Goal: Check status: Check status

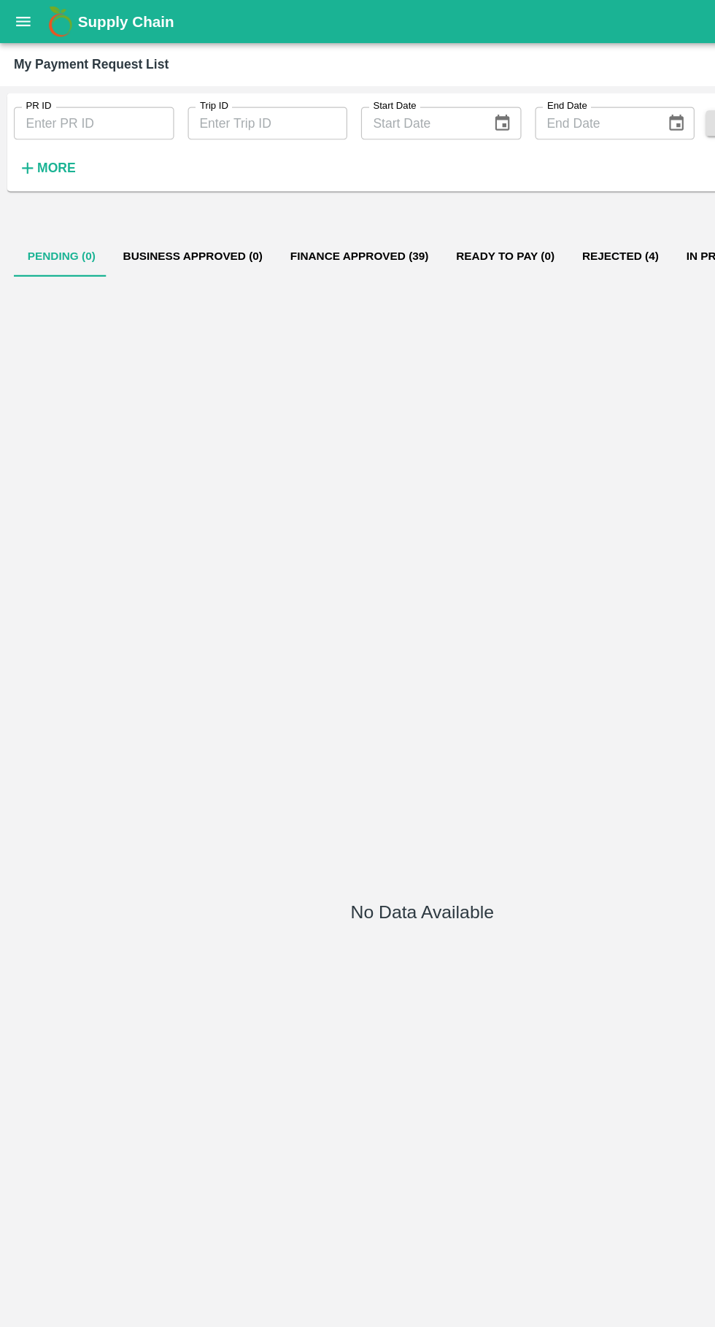
click at [298, 199] on button "Finance Approved (39)" at bounding box center [304, 216] width 141 height 35
